Goal: Task Accomplishment & Management: Use online tool/utility

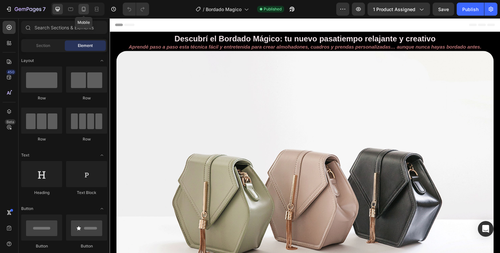
click at [84, 8] on icon at bounding box center [83, 9] width 7 height 7
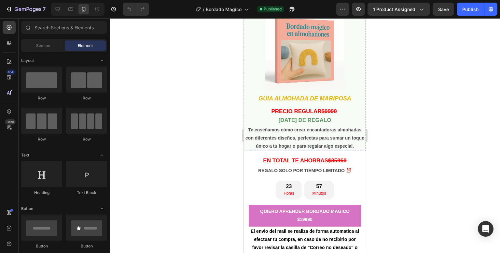
scroll to position [1635, 0]
click at [303, 154] on icon at bounding box center [305, 151] width 5 height 5
click at [234, 143] on div at bounding box center [305, 135] width 390 height 234
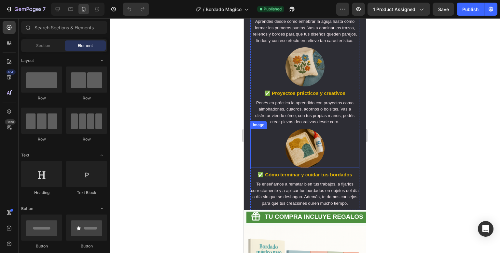
scroll to position [900, 0]
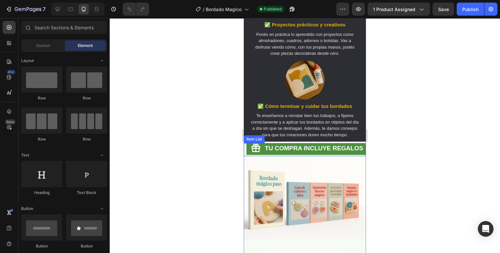
click at [338, 152] on p "TU COMPRA INCLUYE REGALOS" at bounding box center [314, 148] width 98 height 8
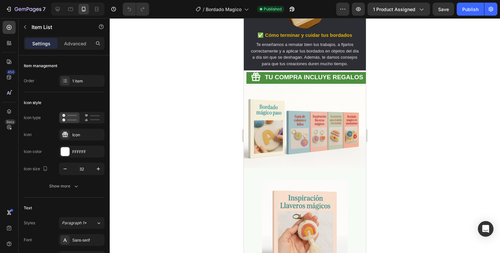
scroll to position [970, 0]
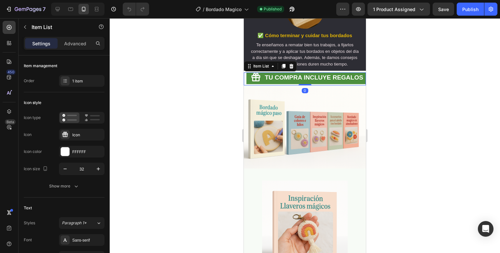
click at [261, 84] on div "TU COMPRA INCLUYE REGALOS" at bounding box center [307, 78] width 120 height 12
click at [252, 83] on div "TU COMPRA INCLUYE REGALOS" at bounding box center [307, 77] width 113 height 10
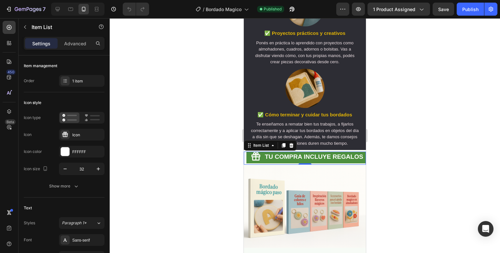
scroll to position [892, 0]
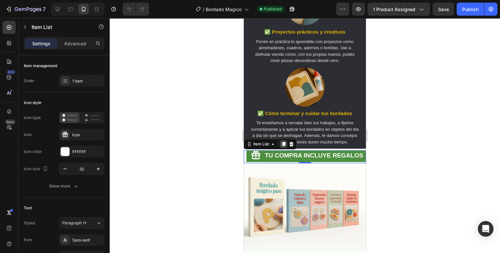
click at [284, 146] on icon at bounding box center [284, 144] width 4 height 5
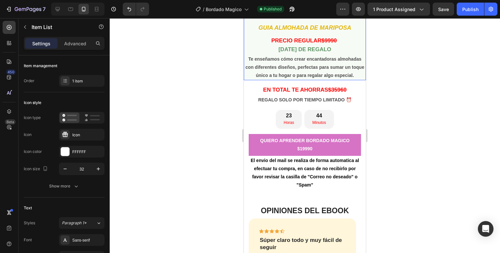
scroll to position [1753, 0]
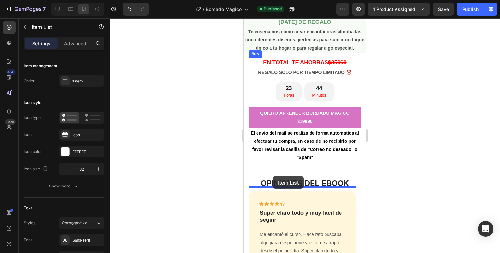
drag, startPoint x: 259, startPoint y: 185, endPoint x: 273, endPoint y: 176, distance: 17.2
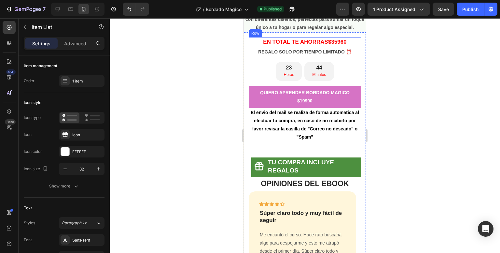
scroll to position [1733, 0]
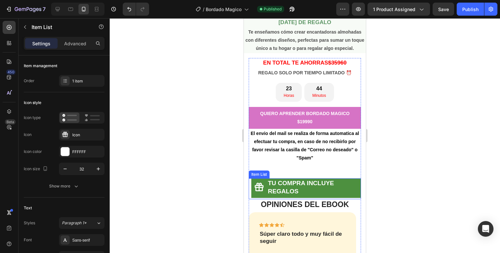
click at [308, 195] on p "TU COMPRA INCLUYE REGALOS" at bounding box center [314, 187] width 92 height 16
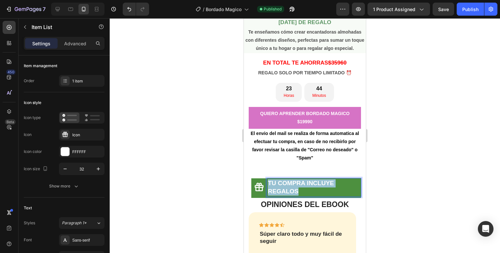
click at [308, 195] on p "TU COMPRA INCLUYE REGALOS" at bounding box center [314, 187] width 92 height 16
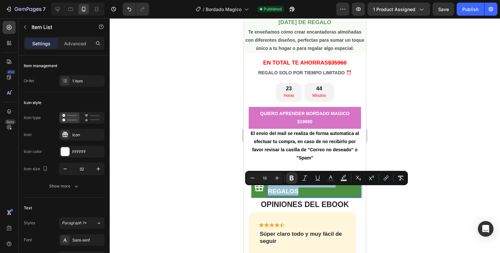
click at [308, 195] on p "TU COMPRA INCLUYE REGALOS" at bounding box center [314, 187] width 92 height 16
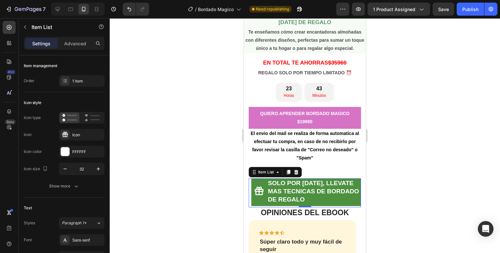
click at [225, 172] on div at bounding box center [305, 135] width 390 height 234
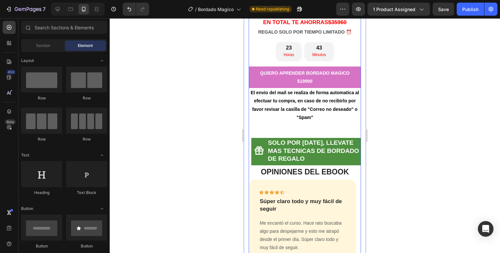
scroll to position [1786, 0]
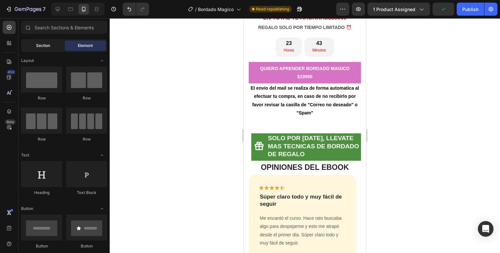
click at [42, 46] on span "Section" at bounding box center [43, 46] width 14 height 6
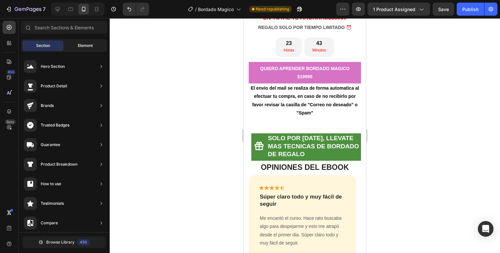
click at [78, 47] on span "Element" at bounding box center [85, 46] width 15 height 6
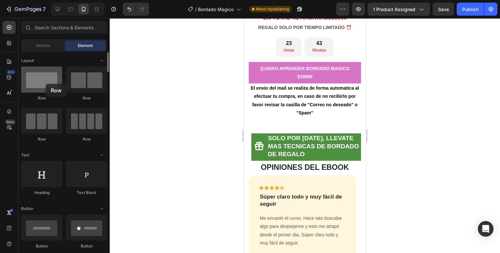
click at [46, 84] on div at bounding box center [41, 79] width 41 height 26
drag, startPoint x: 46, startPoint y: 84, endPoint x: 63, endPoint y: 85, distance: 17.6
click at [63, 161] on div "Row Row Row Row" at bounding box center [64, 181] width 86 height 40
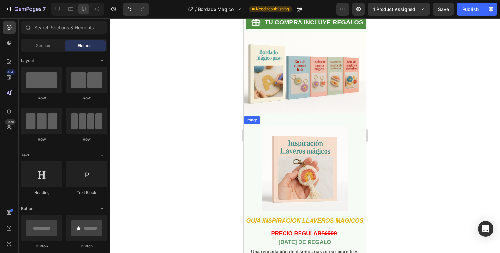
scroll to position [1025, 0]
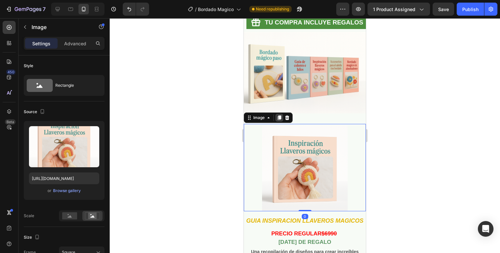
click at [280, 120] on icon at bounding box center [280, 117] width 4 height 5
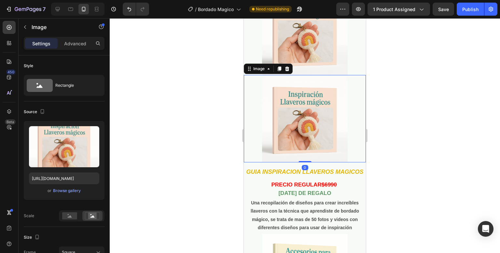
scroll to position [1180, 0]
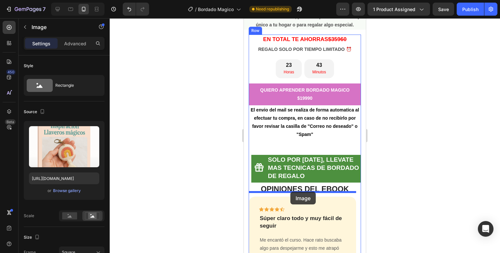
drag, startPoint x: 256, startPoint y: 71, endPoint x: 291, endPoint y: 191, distance: 125.6
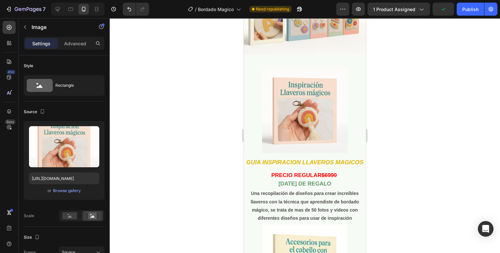
scroll to position [1124, 0]
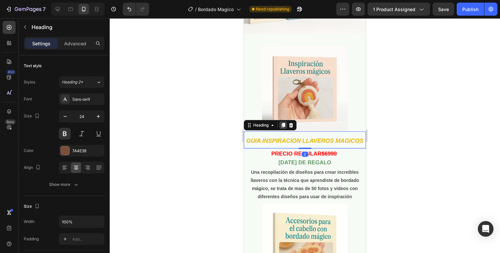
click at [284, 123] on icon at bounding box center [283, 124] width 5 height 5
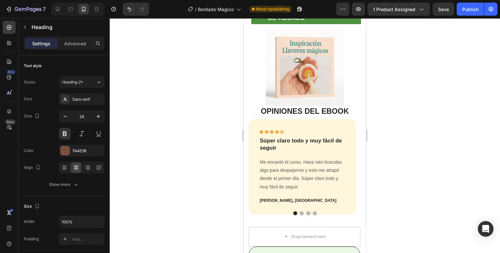
scroll to position [1976, 0]
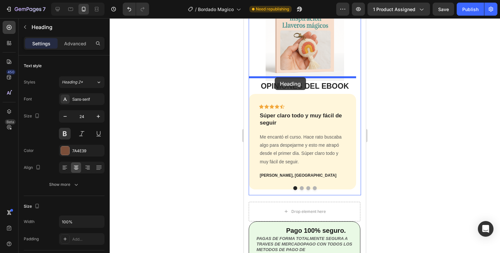
drag, startPoint x: 259, startPoint y: 157, endPoint x: 275, endPoint y: 77, distance: 81.3
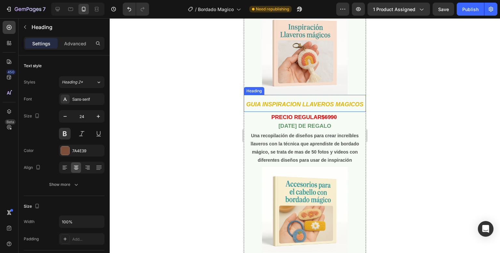
scroll to position [1209, 0]
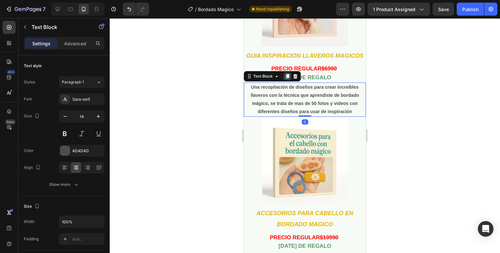
click at [285, 79] on icon at bounding box center [287, 76] width 5 height 5
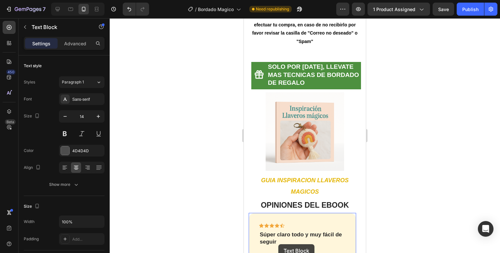
scroll to position [1923, 0]
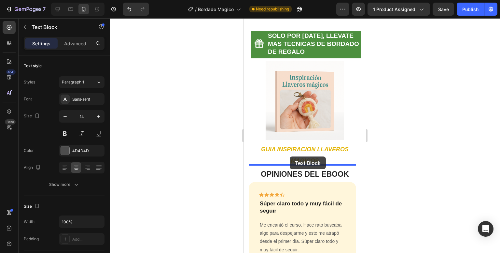
drag, startPoint x: 267, startPoint y: 124, endPoint x: 290, endPoint y: 156, distance: 39.7
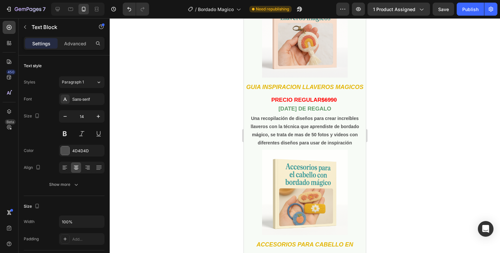
scroll to position [1178, 0]
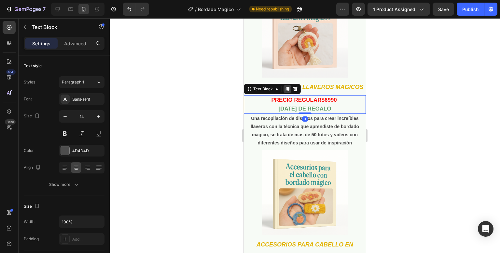
click at [287, 92] on icon at bounding box center [288, 89] width 4 height 5
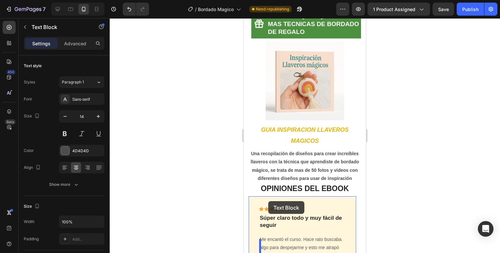
scroll to position [1977, 0]
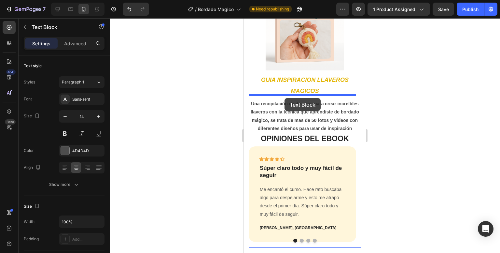
drag, startPoint x: 261, startPoint y: 119, endPoint x: 285, endPoint y: 98, distance: 32.1
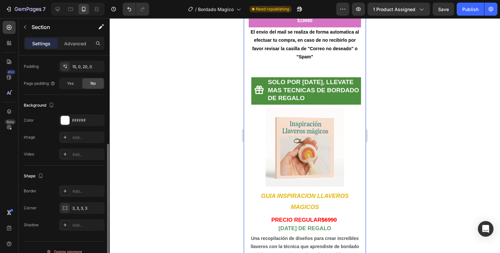
scroll to position [156, 0]
click at [66, 120] on div at bounding box center [65, 120] width 8 height 8
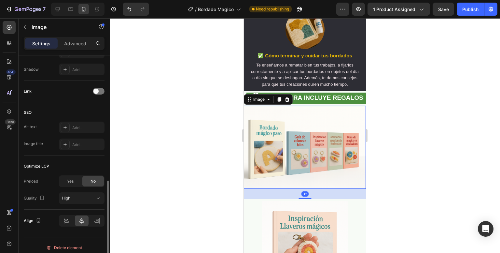
scroll to position [275, 0]
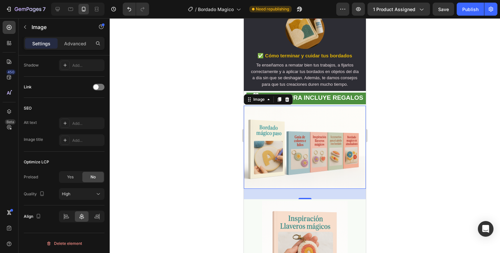
click at [256, 199] on div "32" at bounding box center [305, 194] width 122 height 10
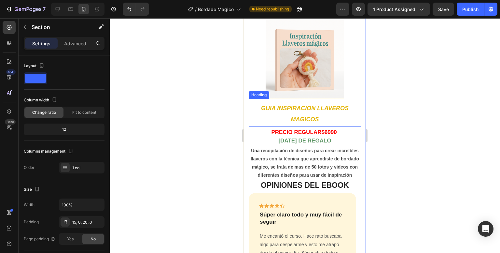
scroll to position [1862, 0]
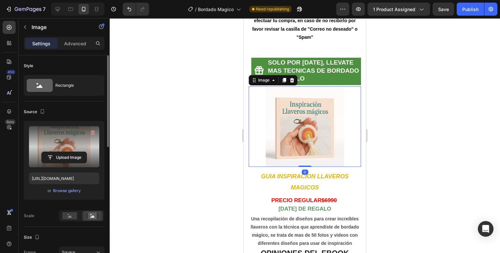
click at [79, 146] on label at bounding box center [64, 146] width 70 height 41
click at [79, 152] on input "file" at bounding box center [64, 157] width 45 height 11
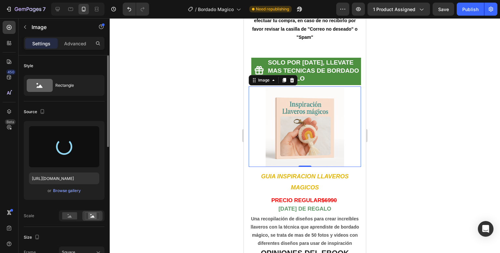
type input "[URL][DOMAIN_NAME]"
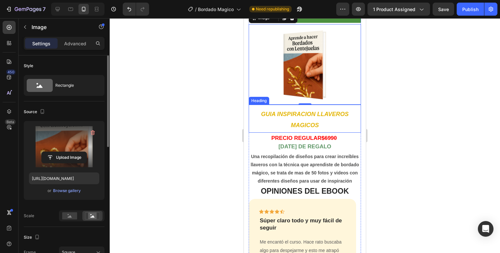
scroll to position [1872, 0]
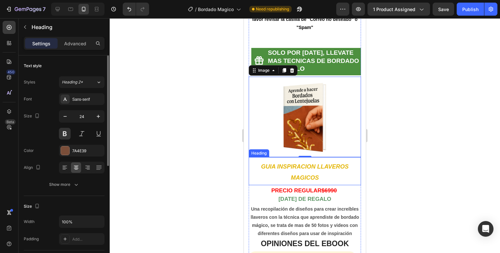
click at [331, 166] on h2 "GUIA INSPIRACION LLAVEROS MAGICOS" at bounding box center [305, 171] width 112 height 23
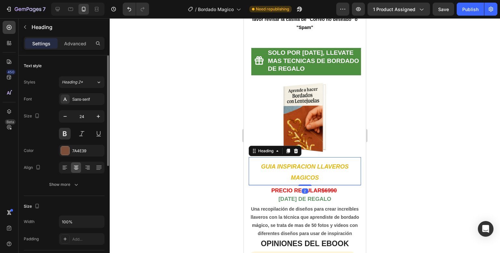
click at [331, 166] on h2 "GUIA INSPIRACION LLAVEROS MAGICOS" at bounding box center [305, 171] width 112 height 23
click at [331, 166] on p "GUIA INSPIRACION LLAVEROS MAGICOS" at bounding box center [304, 172] width 111 height 22
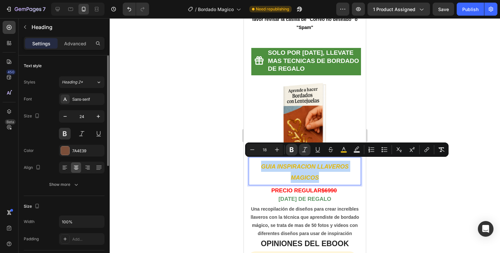
click at [331, 166] on p "GUIA INSPIRACION LLAVEROS MAGICOS" at bounding box center [304, 172] width 111 height 22
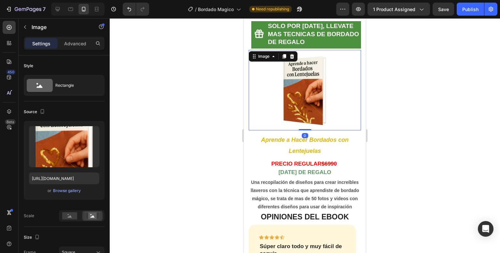
scroll to position [1896, 0]
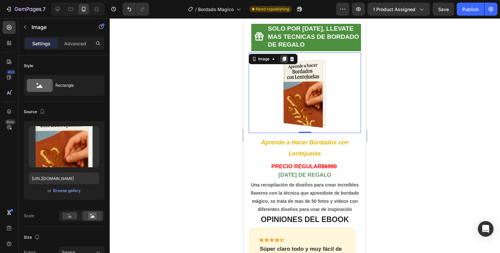
click at [285, 58] on icon at bounding box center [285, 59] width 4 height 5
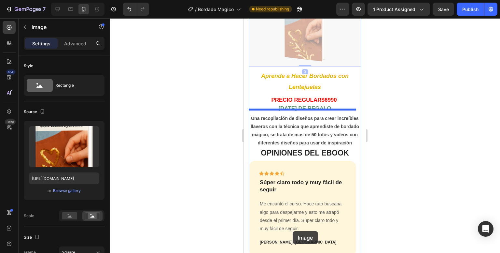
scroll to position [2052, 0]
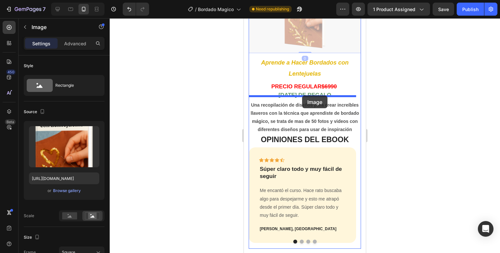
drag, startPoint x: 260, startPoint y: 123, endPoint x: 302, endPoint y: 95, distance: 51.1
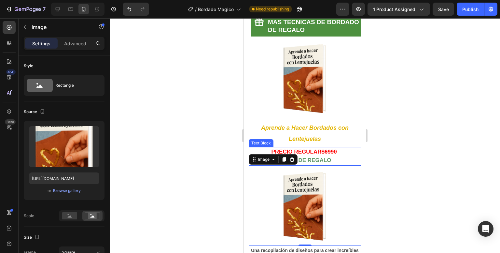
scroll to position [1908, 0]
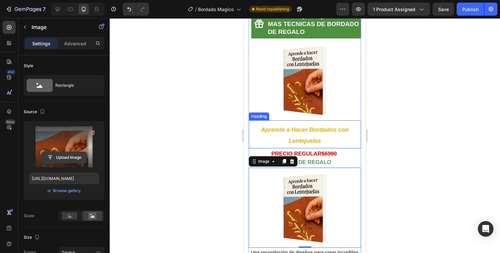
click at [73, 157] on input "file" at bounding box center [64, 157] width 45 height 11
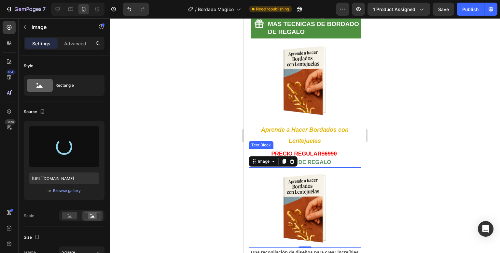
type input "[URL][DOMAIN_NAME]"
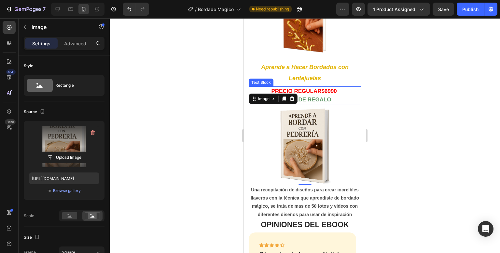
scroll to position [1972, 0]
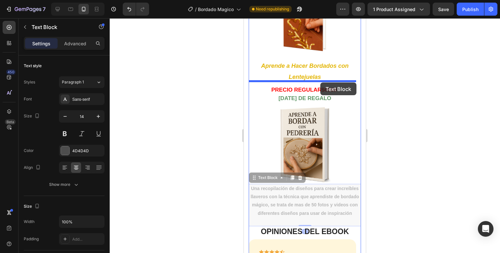
drag, startPoint x: 317, startPoint y: 202, endPoint x: 320, endPoint y: 82, distance: 119.6
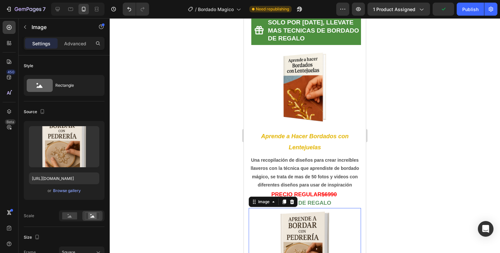
scroll to position [1901, 0]
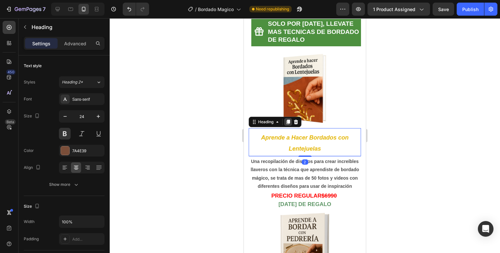
click at [289, 120] on icon at bounding box center [289, 122] width 4 height 5
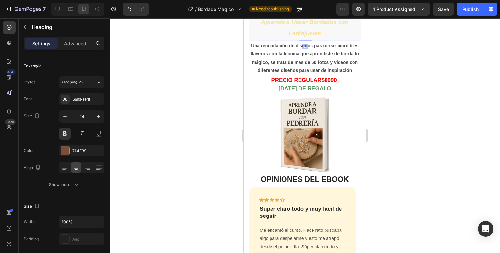
scroll to position [2069, 0]
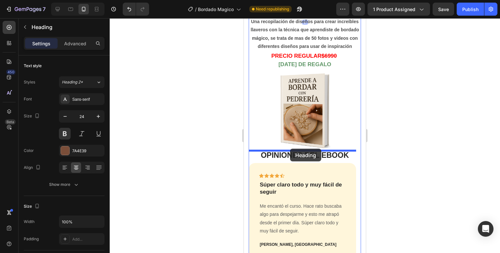
drag, startPoint x: 267, startPoint y: 148, endPoint x: 290, endPoint y: 149, distance: 23.1
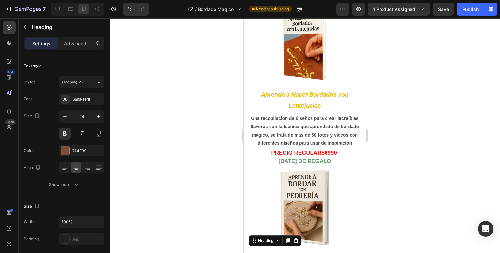
scroll to position [1938, 0]
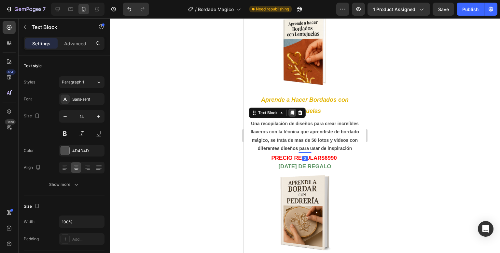
click at [290, 110] on icon at bounding box center [292, 112] width 5 height 5
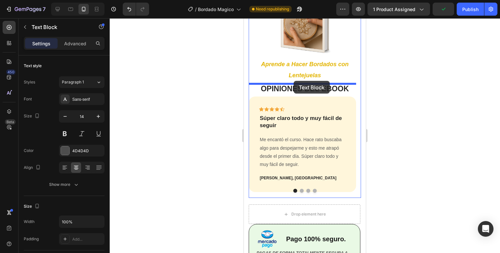
drag, startPoint x: 272, startPoint y: 155, endPoint x: 293, endPoint y: 81, distance: 76.8
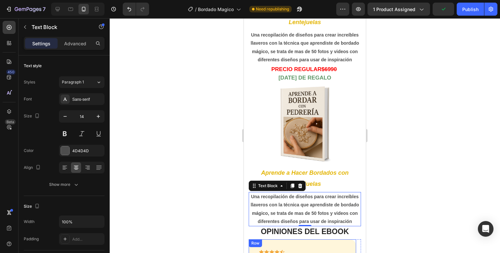
scroll to position [2026, 0]
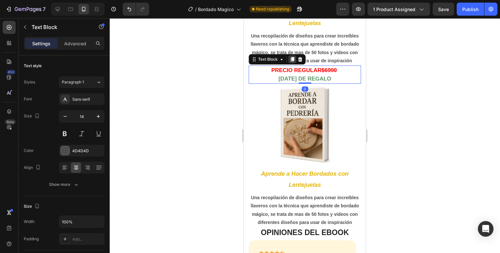
click at [293, 62] on icon at bounding box center [293, 59] width 4 height 5
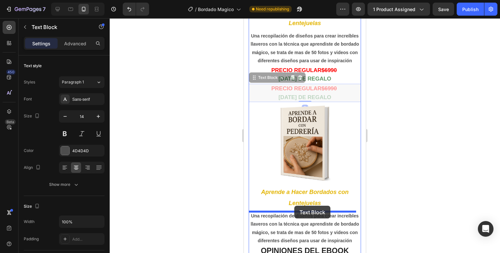
drag, startPoint x: 268, startPoint y: 79, endPoint x: 294, endPoint y: 206, distance: 129.7
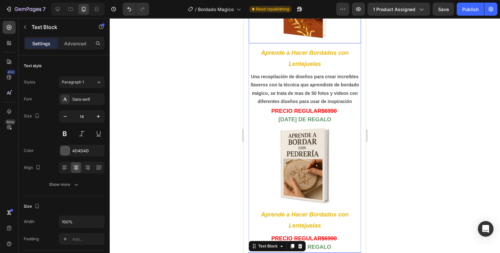
scroll to position [1987, 0]
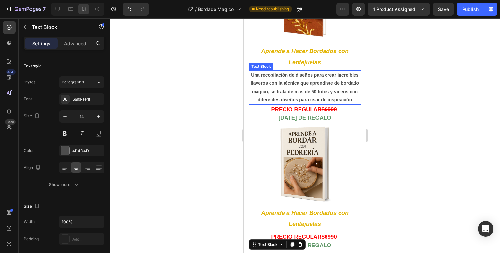
click at [324, 78] on strong "Una recopilación de diseños para crear increíbles llaveros con la técnica que a…" at bounding box center [305, 87] width 108 height 30
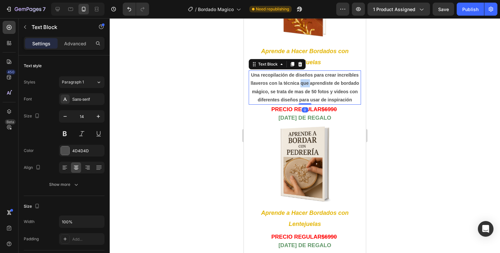
click at [324, 78] on strong "Una recopilación de diseños para crear increíbles llaveros con la técnica que a…" at bounding box center [305, 87] width 108 height 30
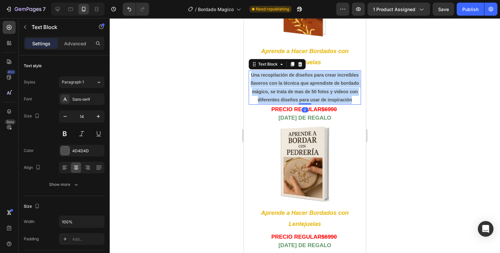
click at [324, 78] on strong "Una recopilación de diseños para crear increíbles llaveros con la técnica que a…" at bounding box center [305, 87] width 108 height 30
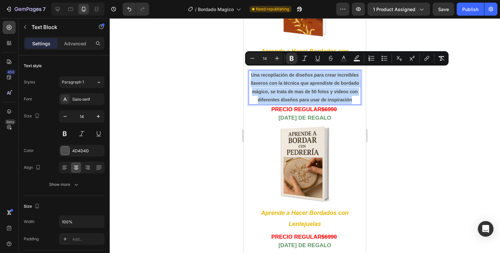
click at [324, 78] on strong "Una recopilación de diseños para crear increíbles llaveros con la técnica que a…" at bounding box center [305, 87] width 108 height 30
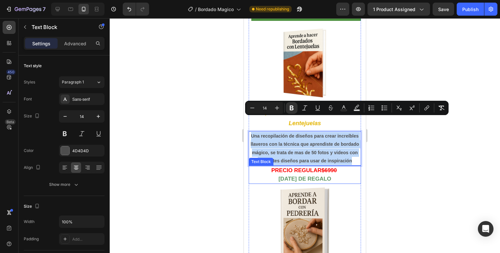
scroll to position [1890, 0]
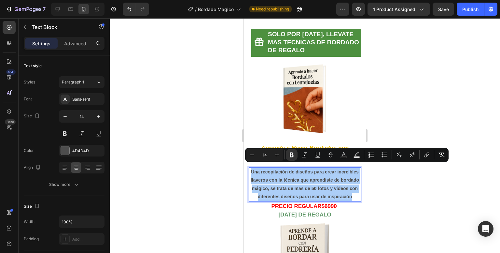
click at [216, 194] on div at bounding box center [305, 135] width 390 height 234
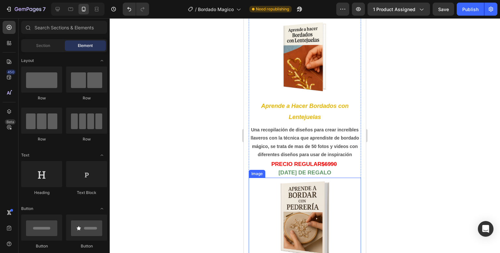
scroll to position [1932, 0]
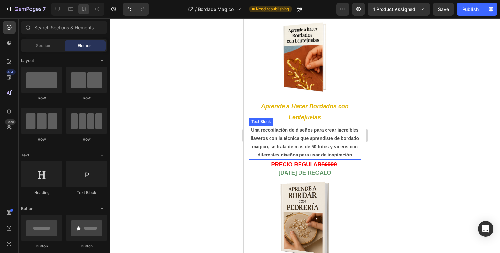
click at [305, 142] on strong "Una recopilación de diseños para crear increíbles llaveros con la técnica que a…" at bounding box center [305, 142] width 108 height 30
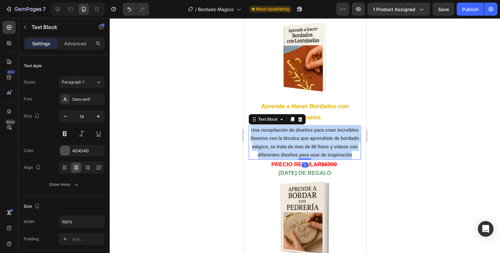
click at [305, 142] on strong "Una recopilación de diseños para crear increíbles llaveros con la técnica que a…" at bounding box center [305, 142] width 108 height 30
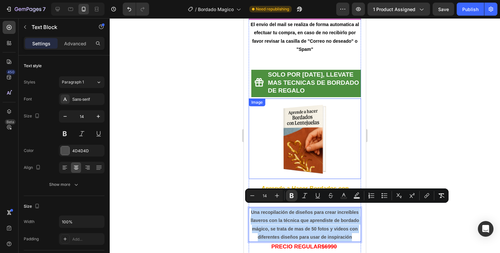
scroll to position [1850, 0]
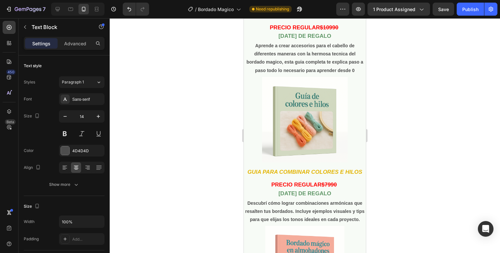
type input "16"
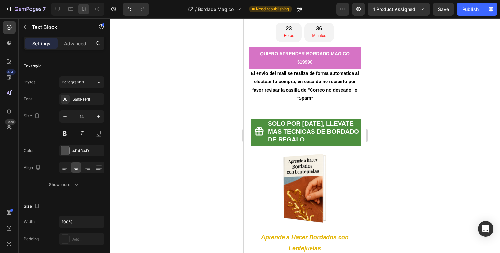
scroll to position [1824, 0]
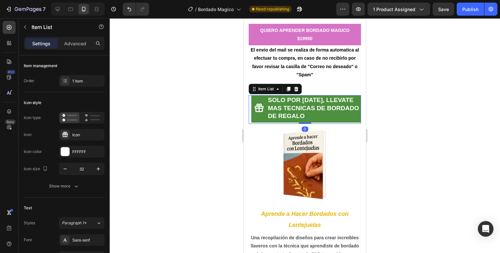
click at [319, 97] on strong "SOLO POR [DATE], LLEVATE MAS TECNICAS DE BORDADO DE REGALO" at bounding box center [313, 107] width 91 height 23
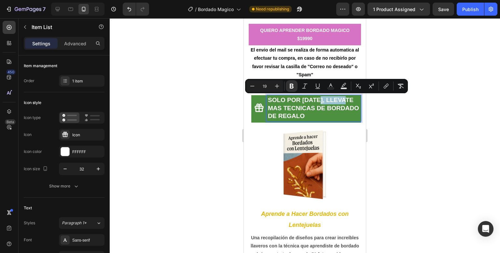
click at [319, 101] on strong "SOLO POR [DATE], LLEVATE MAS TECNICAS DE BORDADO DE REGALO" at bounding box center [313, 107] width 91 height 23
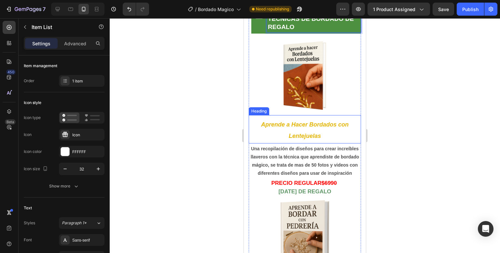
scroll to position [1923, 0]
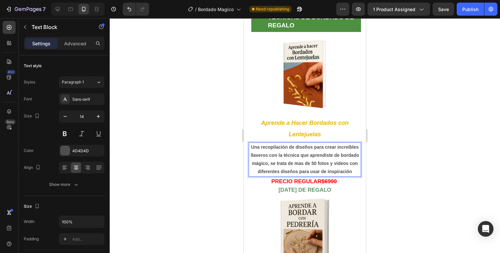
click at [322, 174] on p "Una recopilación de diseños para crear increíbles llaveros con la técnica que a…" at bounding box center [304, 159] width 111 height 33
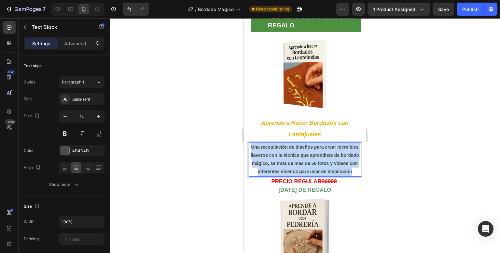
click at [322, 174] on p "Una recopilación de diseños para crear increíbles llaveros con la técnica que a…" at bounding box center [304, 159] width 111 height 33
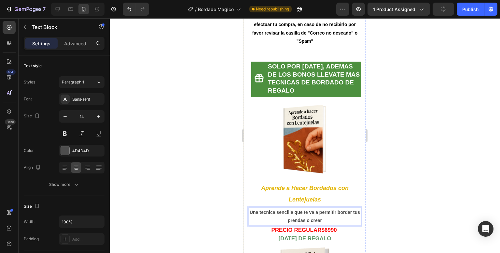
scroll to position [1879, 0]
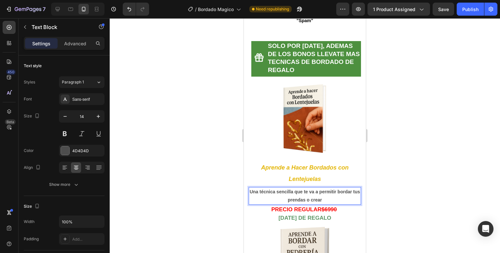
click at [341, 197] on p "Una técnica sencilla que te va a permitir bordar tus prendas o crear" at bounding box center [304, 196] width 111 height 16
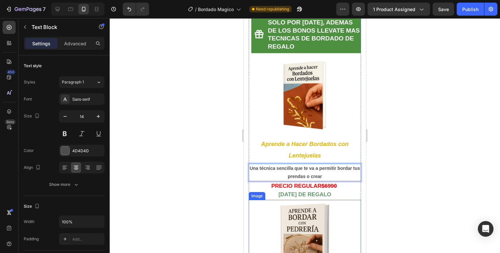
scroll to position [1897, 0]
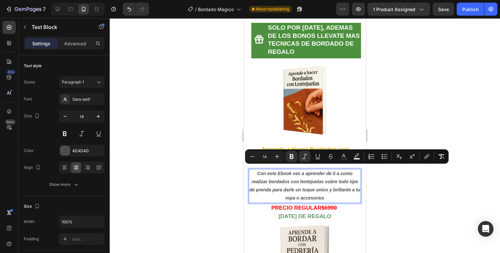
click at [354, 194] on p "Con este Ebook vas a aprender de 0 a como realizar bordados con lentejuelas sob…" at bounding box center [304, 185] width 111 height 33
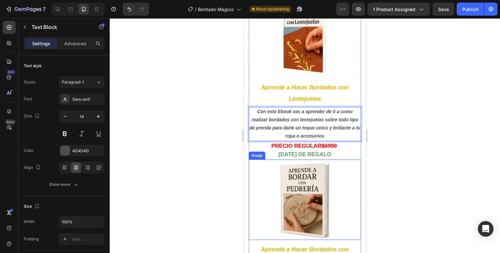
scroll to position [1956, 0]
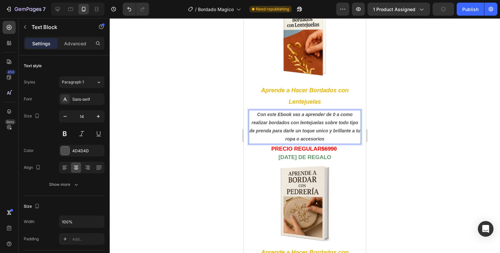
click at [294, 120] on strong "Con este Ebook vas a aprender de 0 a como realizar bordados con lentejuelas sob…" at bounding box center [304, 127] width 111 height 30
click at [415, 125] on div at bounding box center [305, 135] width 390 height 234
click at [293, 101] on icon at bounding box center [293, 103] width 4 height 5
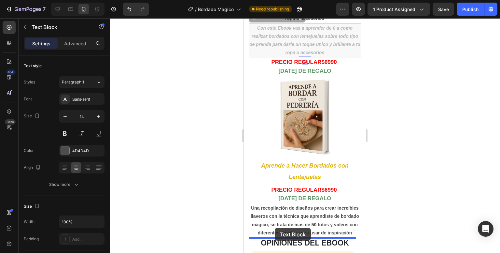
scroll to position [2091, 0]
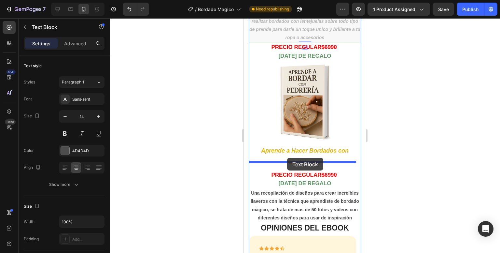
drag, startPoint x: 267, startPoint y: 133, endPoint x: 287, endPoint y: 158, distance: 32.2
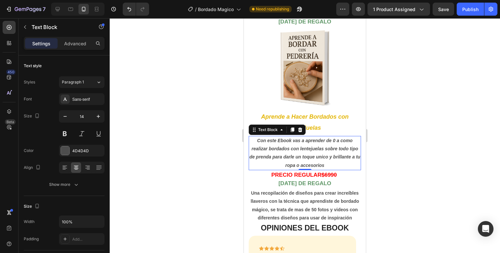
scroll to position [2057, 0]
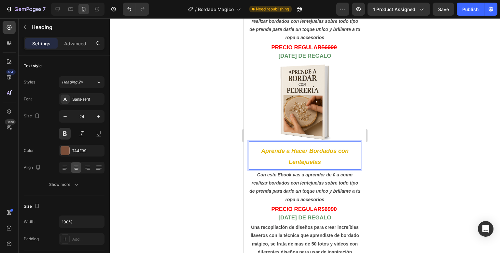
click at [334, 147] on h2 "Aprende a Hacer Bordados con Lentejuelas" at bounding box center [305, 155] width 112 height 23
click at [334, 147] on p "Aprende a Hacer Bordados con Lentejuelas" at bounding box center [304, 156] width 111 height 22
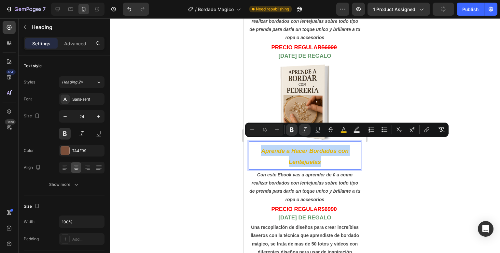
click at [325, 155] on p "Aprende a Hacer Bordados con Lentejuelas" at bounding box center [304, 156] width 111 height 22
drag, startPoint x: 325, startPoint y: 155, endPoint x: 338, endPoint y: 145, distance: 17.2
click at [338, 145] on p "Aprende a Hacer Bordados con Lentejuelas" at bounding box center [304, 156] width 111 height 22
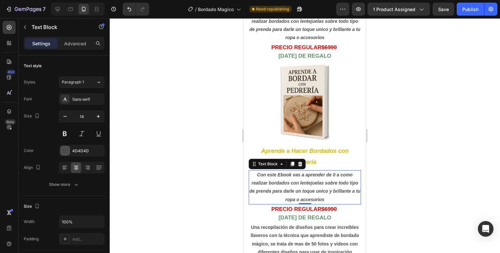
click at [290, 188] on p "Con este Ebook vas a aprender de 0 a como realizar bordados con lentejuelas sob…" at bounding box center [304, 187] width 111 height 33
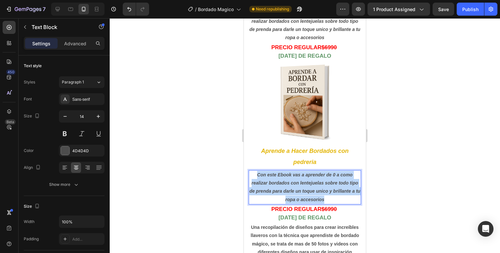
click at [290, 188] on p "Con este Ebook vas a aprender de 0 a como realizar bordados con lentejuelas sob…" at bounding box center [304, 187] width 111 height 33
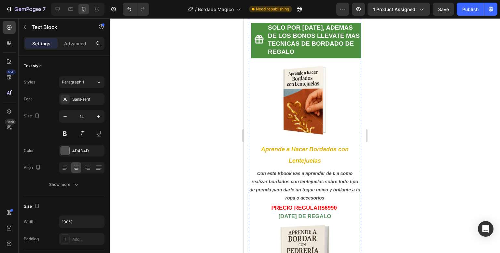
scroll to position [1896, 0]
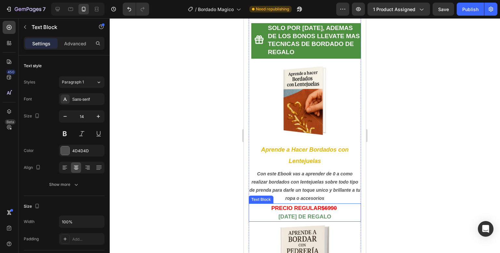
click at [325, 205] on strong "$6990" at bounding box center [328, 208] width 15 height 6
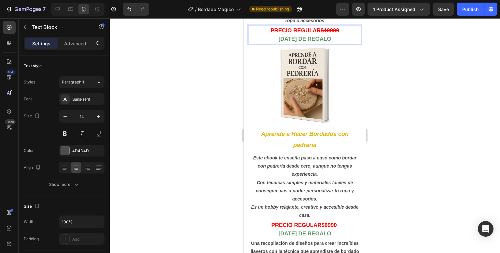
scroll to position [2082, 0]
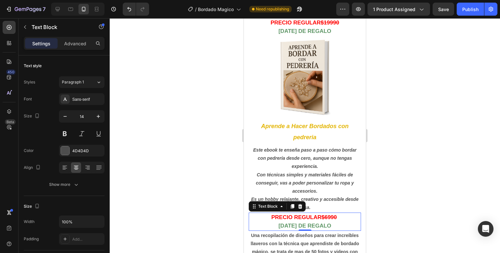
click at [326, 214] on strong "$6990" at bounding box center [328, 217] width 15 height 6
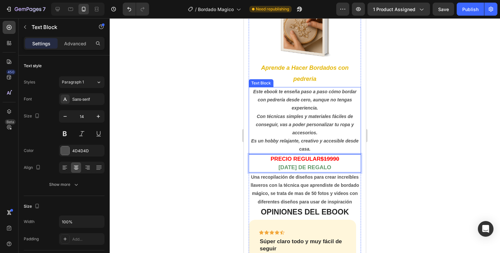
scroll to position [2141, 0]
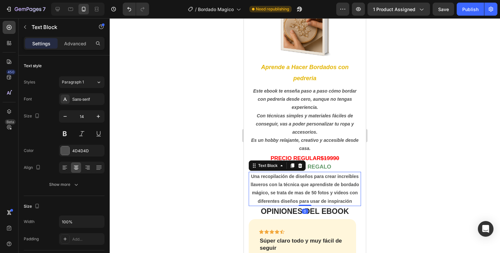
click at [401, 132] on div at bounding box center [305, 135] width 390 height 234
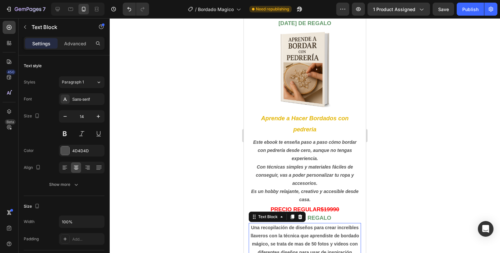
scroll to position [2090, 0]
click at [301, 214] on icon at bounding box center [300, 216] width 4 height 5
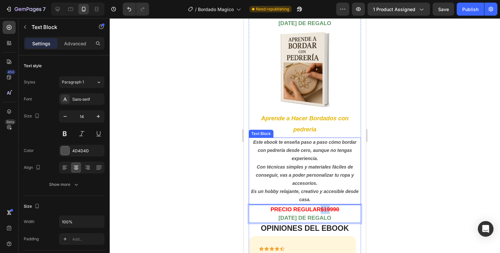
drag, startPoint x: 329, startPoint y: 203, endPoint x: 314, endPoint y: 180, distance: 27.4
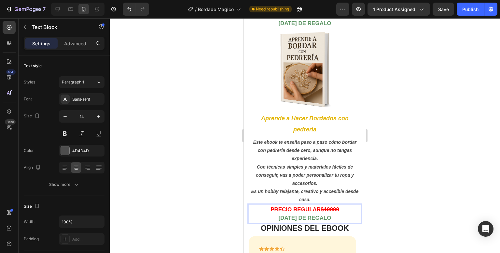
click at [263, 205] on p "PRECIO REGULAR $19990 [DATE] DE REGALO" at bounding box center [304, 213] width 111 height 17
click at [239, 205] on div at bounding box center [305, 135] width 390 height 234
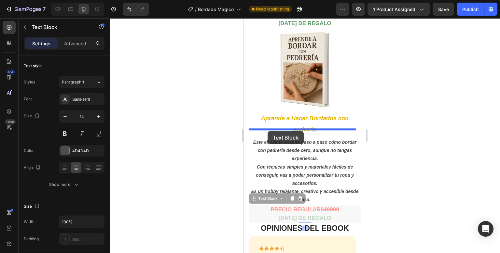
drag, startPoint x: 261, startPoint y: 190, endPoint x: 268, endPoint y: 131, distance: 59.7
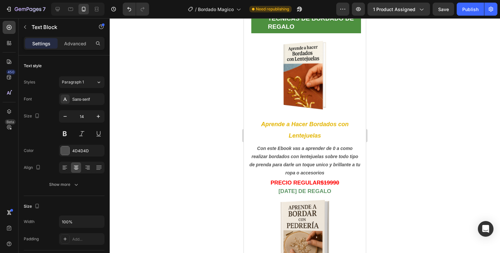
scroll to position [1919, 0]
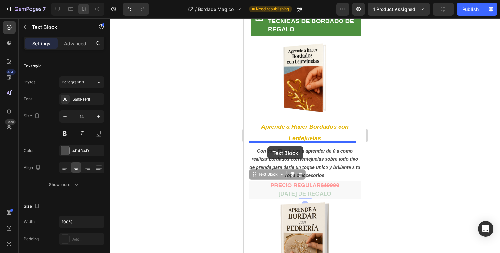
drag, startPoint x: 267, startPoint y: 171, endPoint x: 267, endPoint y: 142, distance: 28.7
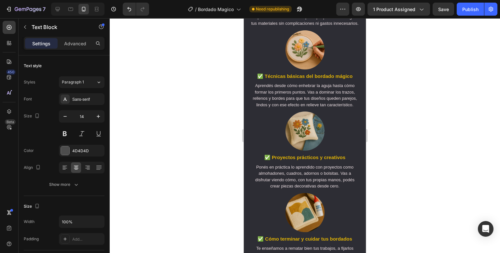
scroll to position [720, 0]
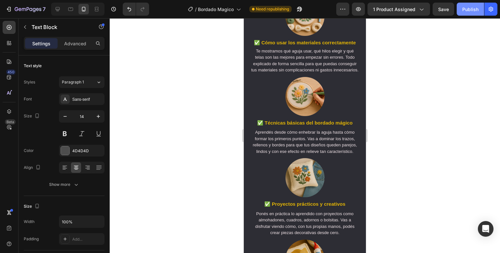
click at [469, 10] on div "Publish" at bounding box center [470, 9] width 16 height 7
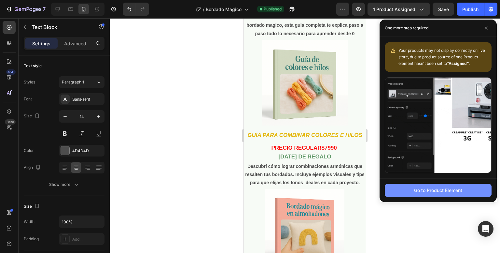
scroll to position [1583, 0]
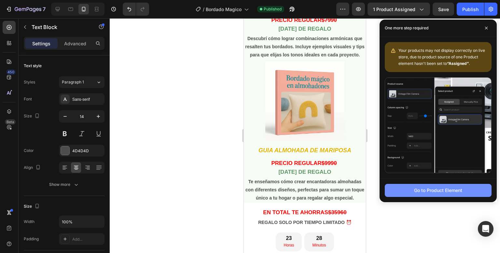
click at [426, 187] on div "Go to Product Element" at bounding box center [438, 190] width 48 height 7
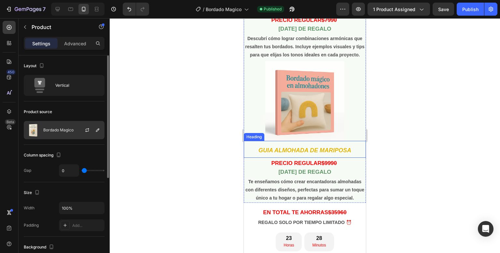
click at [62, 132] on div "Bordado Magico" at bounding box center [64, 130] width 81 height 18
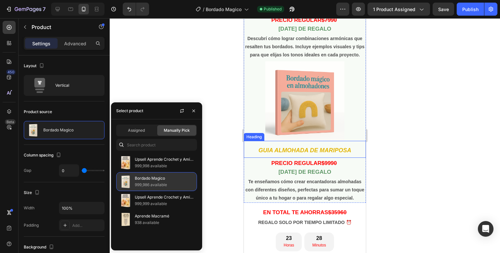
click at [154, 177] on p "Bordado Magico" at bounding box center [164, 178] width 59 height 7
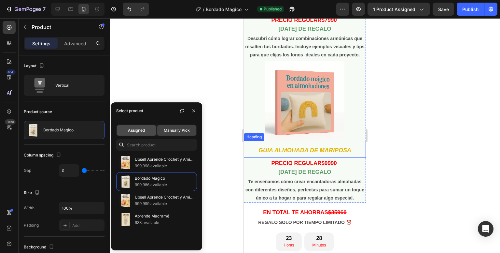
click at [151, 130] on div "Assigned" at bounding box center [136, 130] width 39 height 10
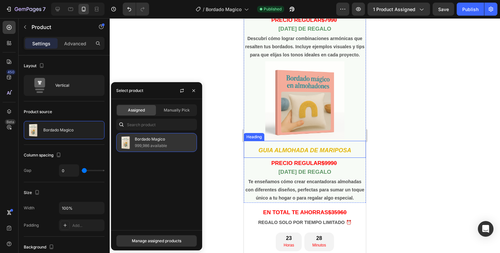
click at [148, 145] on p "999,986 available" at bounding box center [164, 145] width 59 height 7
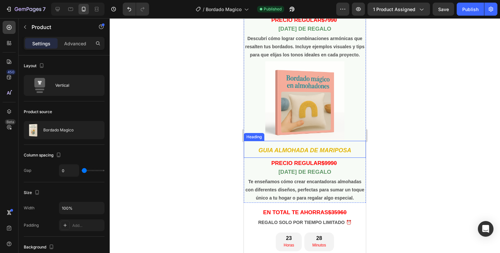
click at [217, 177] on div at bounding box center [305, 135] width 390 height 234
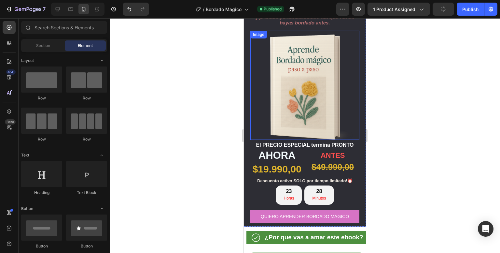
scroll to position [0, 0]
